Goal: Information Seeking & Learning: Learn about a topic

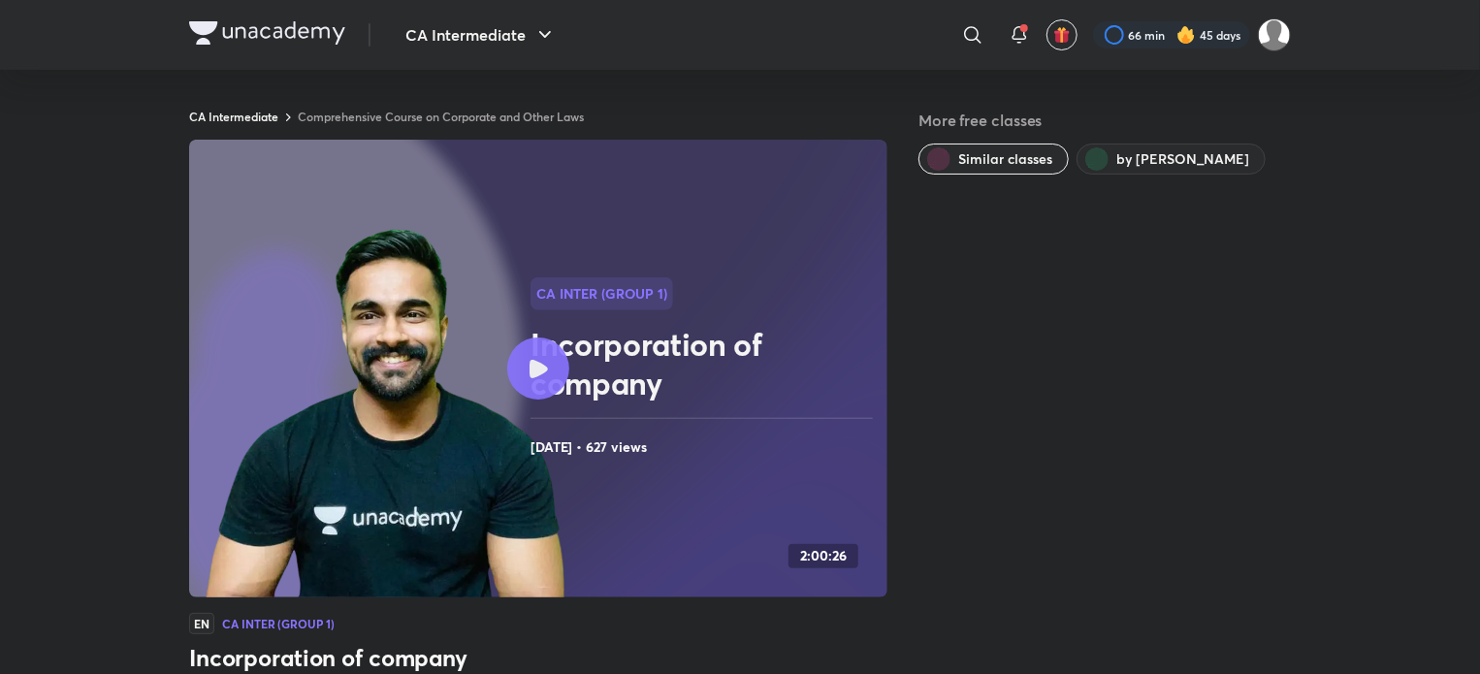
click at [537, 386] on div at bounding box center [538, 369] width 62 height 62
